Goal: Find specific page/section: Find specific page/section

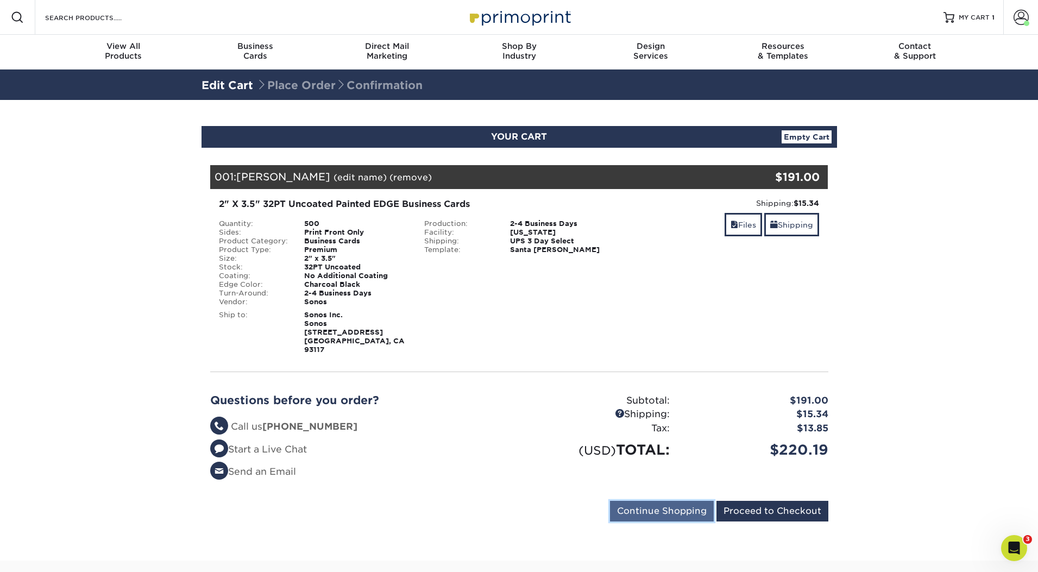
click at [683, 501] on input "Continue Shopping" at bounding box center [662, 511] width 104 height 21
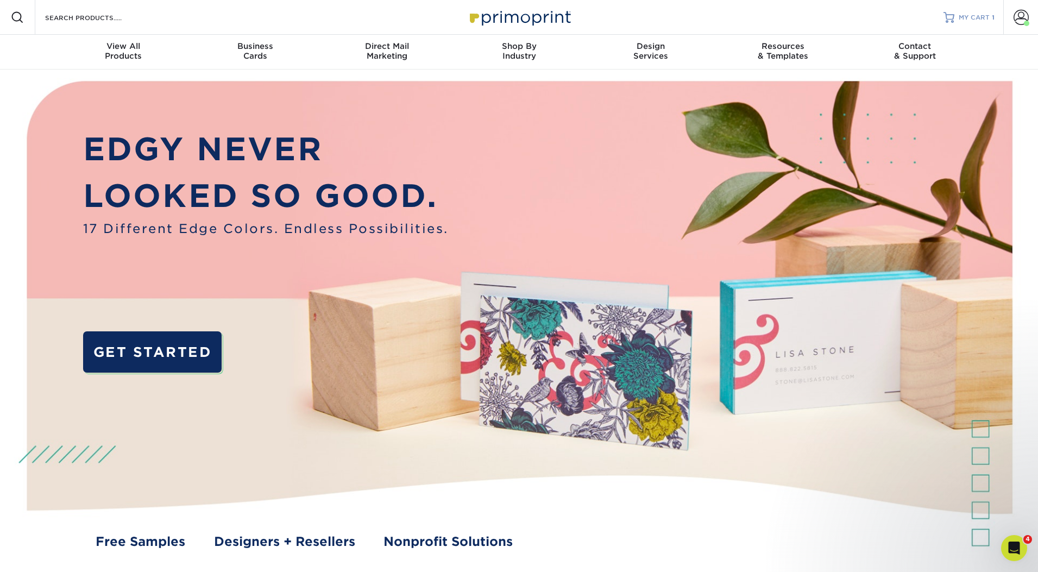
click at [962, 17] on span "MY CART" at bounding box center [974, 17] width 31 height 9
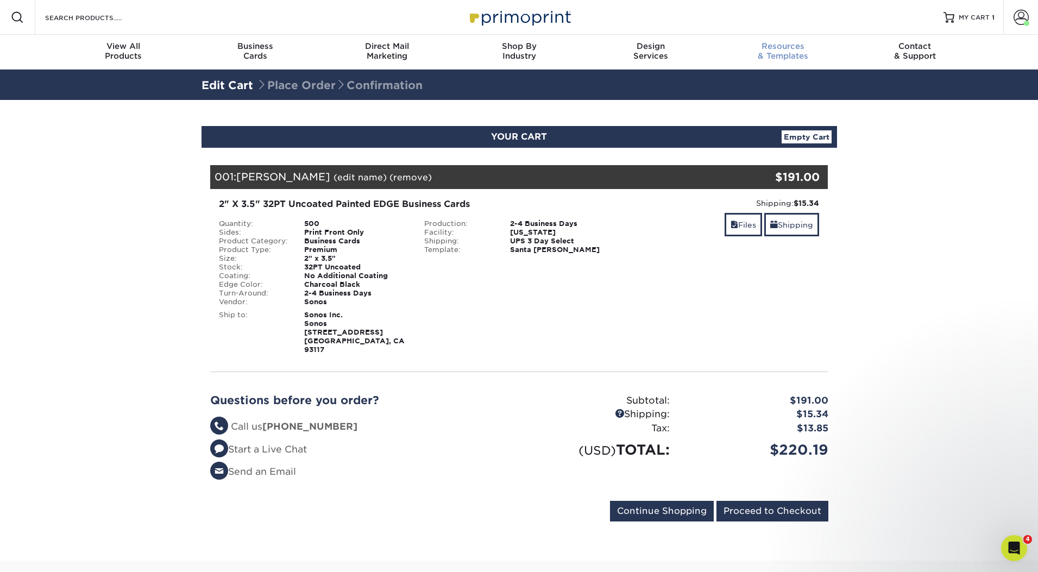
click at [782, 52] on div "Resources & Templates" at bounding box center [783, 51] width 132 height 20
click at [105, 22] on input "Search Products" at bounding box center [97, 17] width 106 height 13
type input "s"
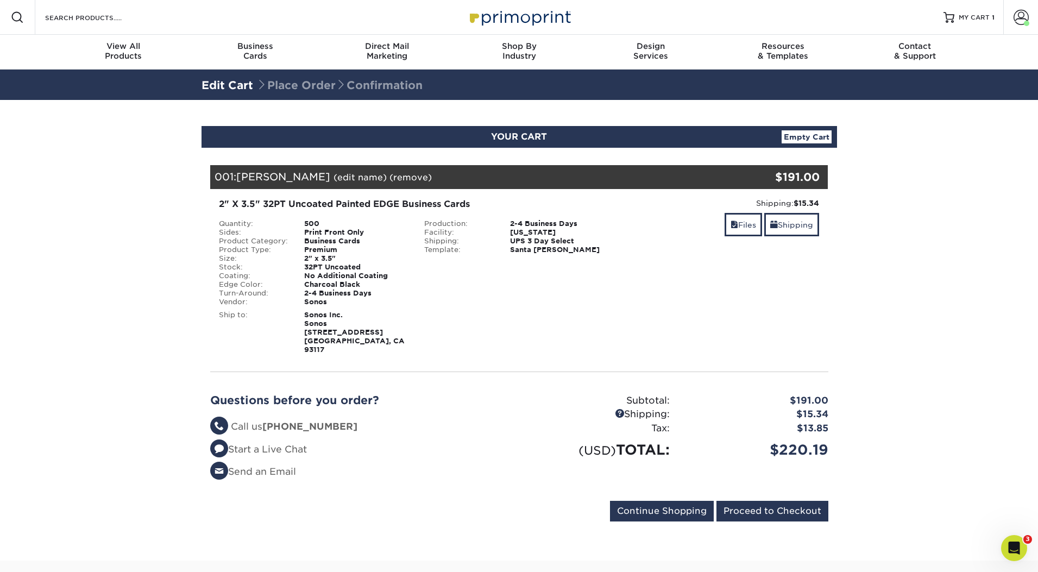
click at [99, 26] on div "Search Products" at bounding box center [92, 17] width 115 height 35
click at [94, 16] on input "Search Products" at bounding box center [97, 17] width 106 height 13
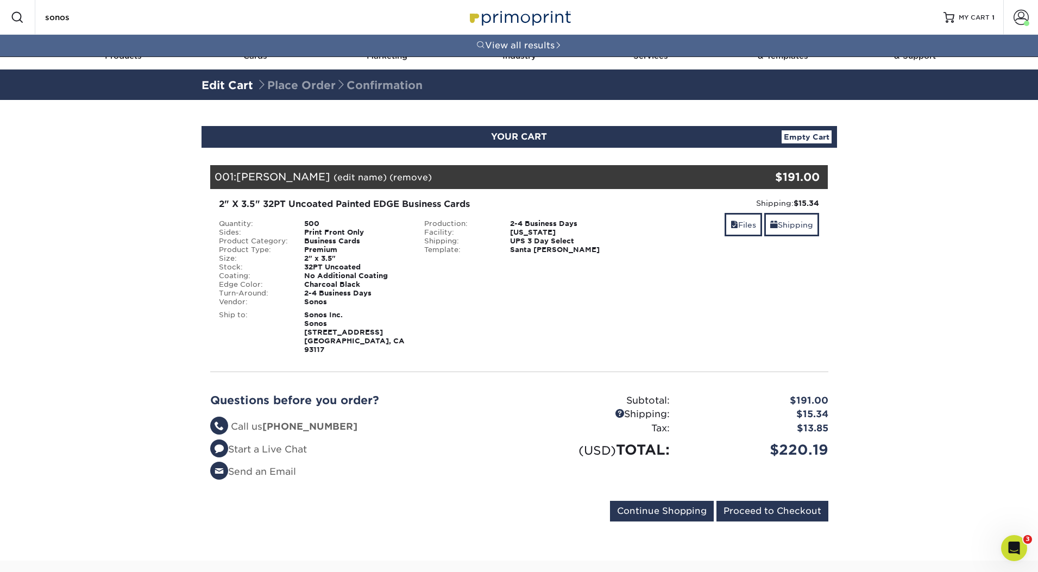
type input "sonos"
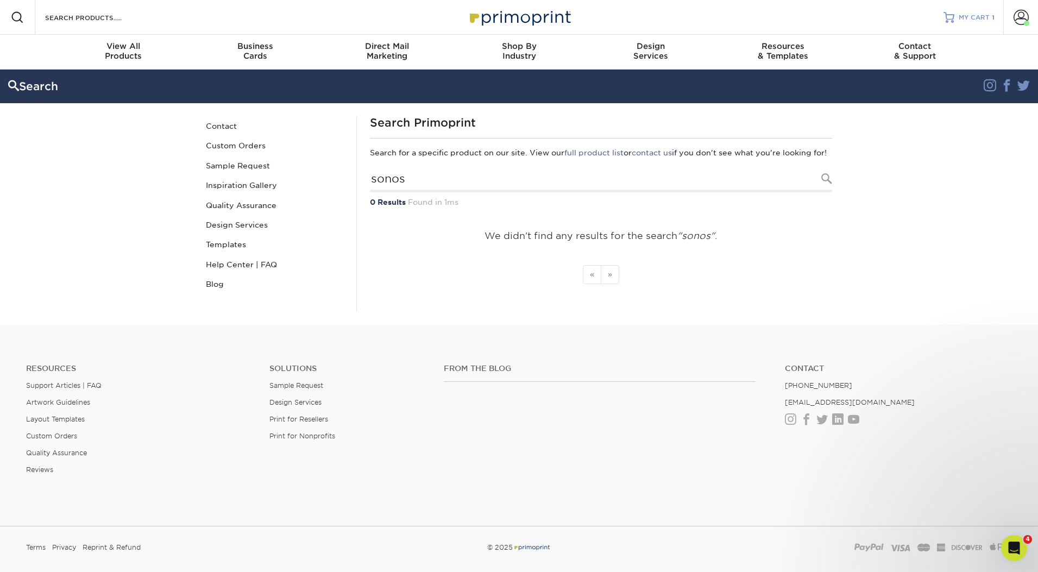
click at [978, 17] on span "MY CART" at bounding box center [974, 17] width 31 height 9
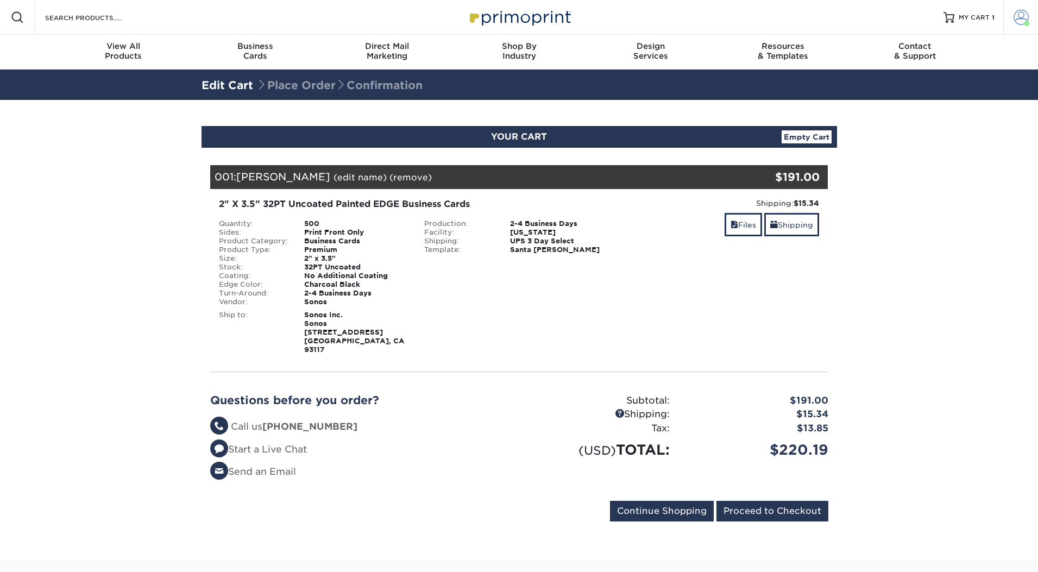
click at [1018, 18] on span at bounding box center [1020, 17] width 15 height 15
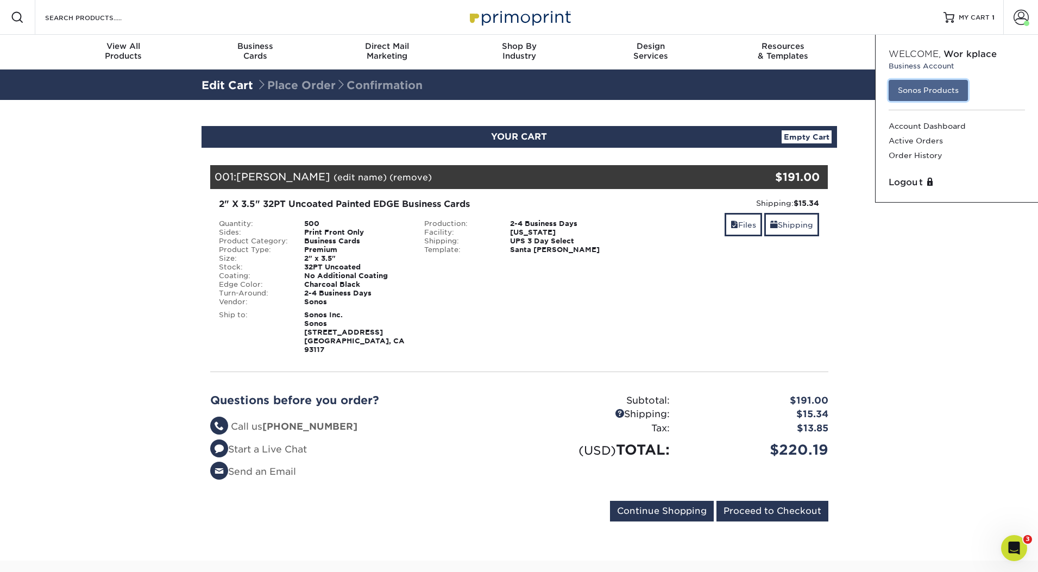
click at [938, 95] on link "Sonos Products" at bounding box center [927, 90] width 79 height 21
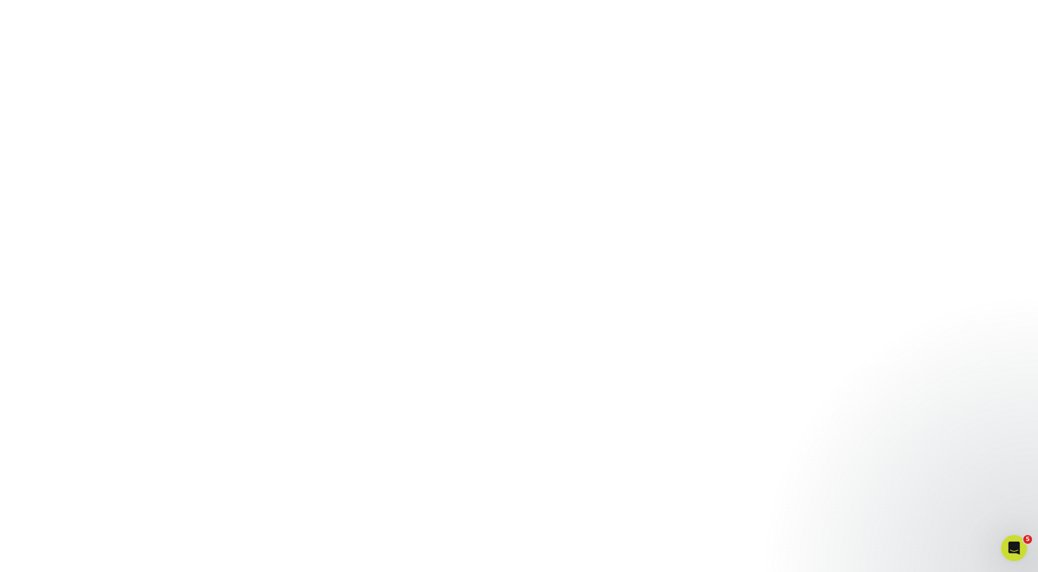
scroll to position [182, 0]
